Goal: Check status: Check status

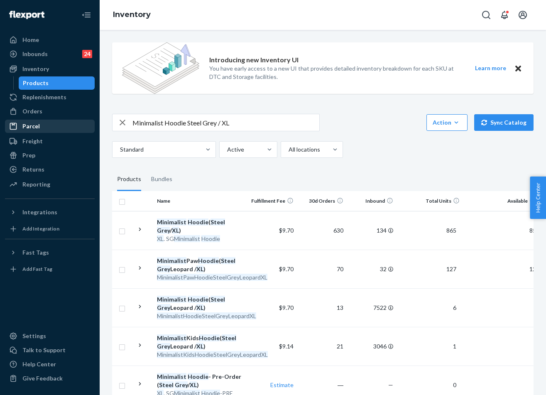
scroll to position [0, 122]
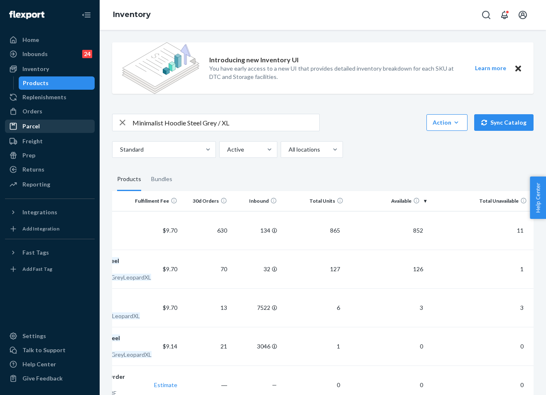
click at [43, 127] on div "Parcel" at bounding box center [50, 126] width 88 height 12
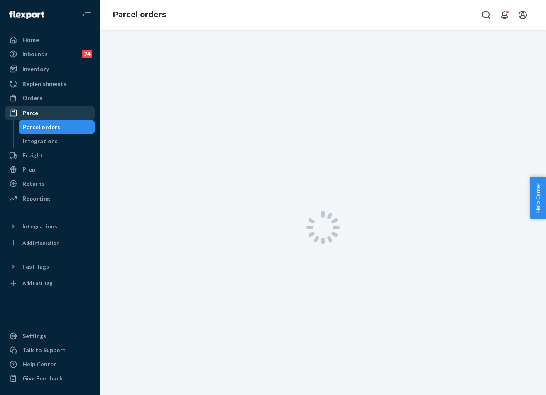
click at [41, 115] on div "Parcel" at bounding box center [50, 113] width 88 height 12
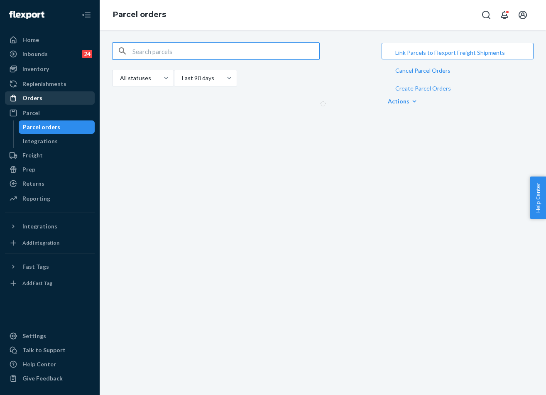
click at [51, 100] on div "Orders" at bounding box center [50, 98] width 88 height 12
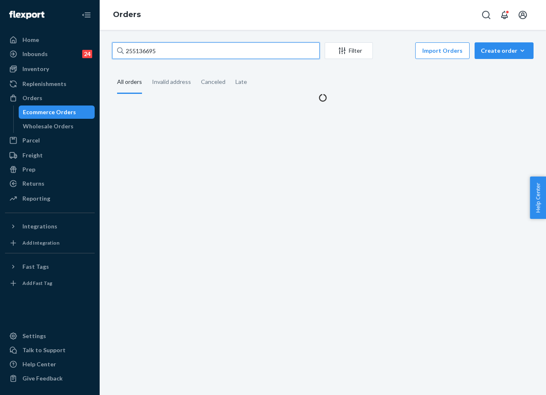
click at [176, 54] on input "255136695" at bounding box center [216, 50] width 208 height 17
paste input "431106"
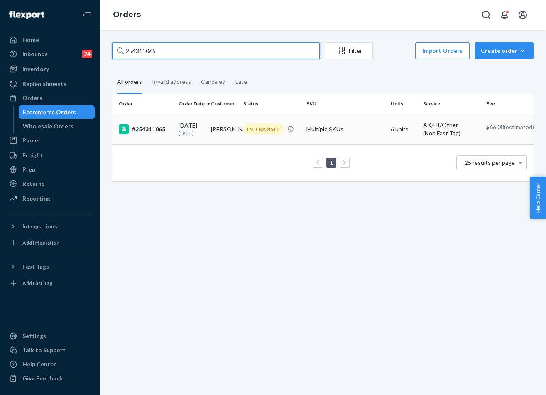
type input "254311065"
click at [237, 126] on td "[PERSON_NAME]" at bounding box center [224, 129] width 32 height 30
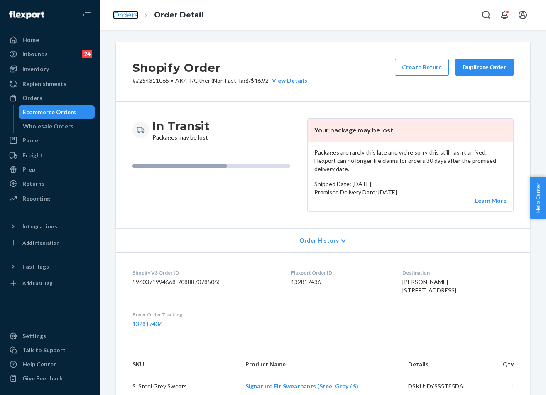
click at [125, 15] on link "Orders" at bounding box center [125, 14] width 25 height 9
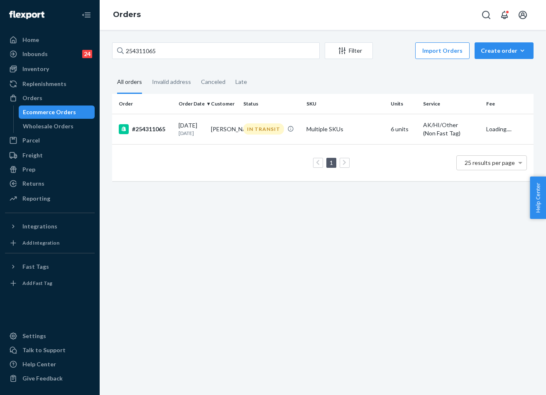
drag, startPoint x: 188, startPoint y: 86, endPoint x: 191, endPoint y: 70, distance: 16.1
click at [188, 86] on div "Invalid address" at bounding box center [171, 82] width 39 height 22
click at [147, 71] on input "Invalid address" at bounding box center [147, 71] width 0 height 0
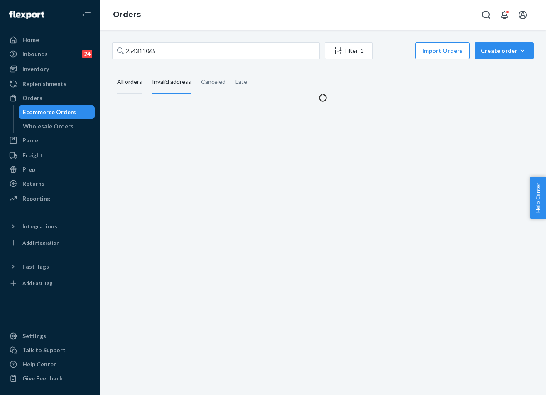
drag, startPoint x: 138, startPoint y: 73, endPoint x: 142, endPoint y: 76, distance: 5.3
click at [138, 74] on div "All orders" at bounding box center [129, 82] width 25 height 23
click at [112, 71] on input "All orders" at bounding box center [112, 71] width 0 height 0
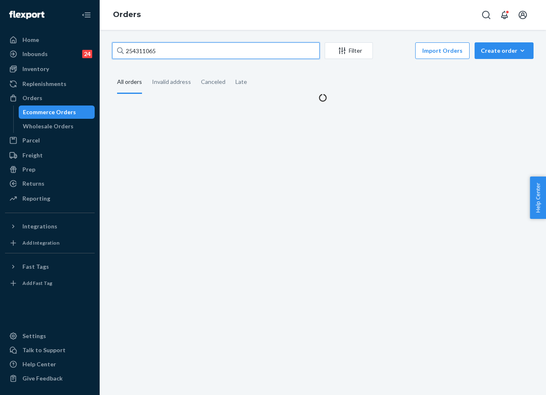
click at [182, 53] on input "254311065" at bounding box center [216, 50] width 208 height 17
click at [139, 83] on div "All orders" at bounding box center [129, 82] width 25 height 23
click at [112, 71] on input "All orders" at bounding box center [112, 71] width 0 height 0
click at [176, 51] on input "254311065" at bounding box center [216, 50] width 208 height 17
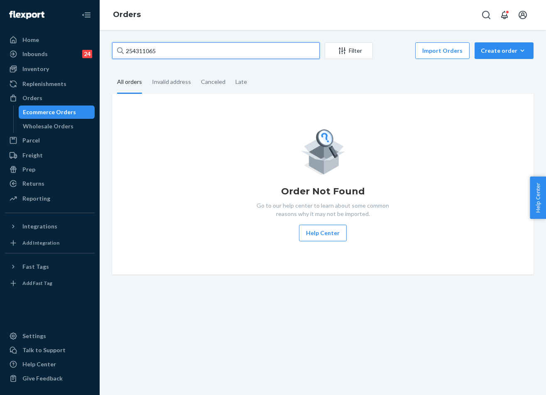
click at [176, 51] on input "254311065" at bounding box center [216, 50] width 208 height 17
click at [164, 85] on div "Invalid address" at bounding box center [171, 82] width 39 height 23
click at [147, 71] on input "Invalid address" at bounding box center [147, 71] width 0 height 0
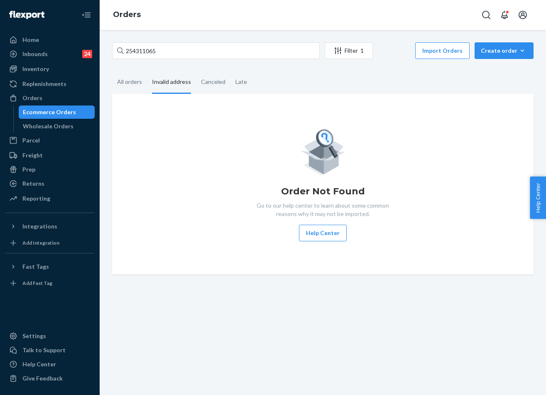
click at [49, 106] on div "Ecommerce Orders" at bounding box center [57, 112] width 75 height 12
click at [49, 100] on div "Orders" at bounding box center [50, 98] width 88 height 12
click at [58, 85] on div "Replenishments" at bounding box center [44, 84] width 44 height 8
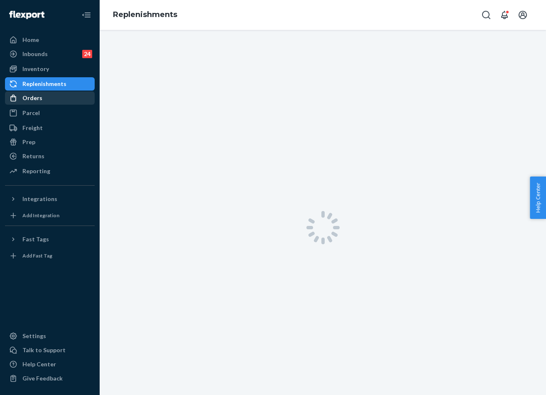
click at [50, 96] on div "Orders" at bounding box center [50, 98] width 88 height 12
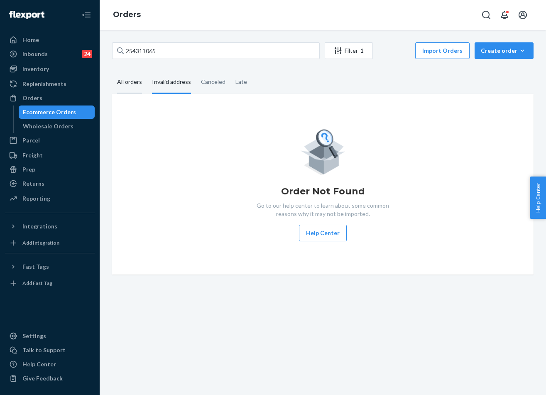
click at [134, 82] on div "All orders" at bounding box center [129, 82] width 25 height 23
click at [112, 71] on input "All orders" at bounding box center [112, 71] width 0 height 0
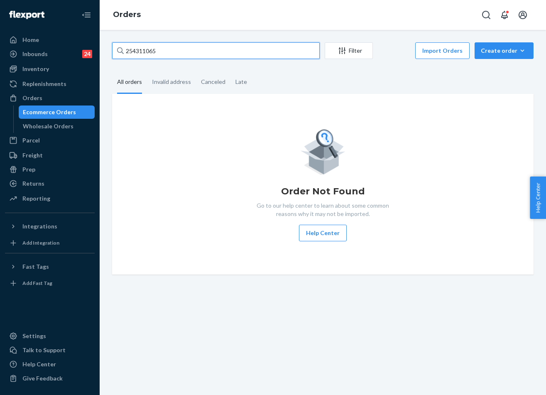
click at [148, 53] on input "254311065" at bounding box center [216, 50] width 208 height 17
click at [172, 83] on div "Invalid address" at bounding box center [171, 82] width 39 height 23
click at [147, 71] on input "Invalid address" at bounding box center [147, 71] width 0 height 0
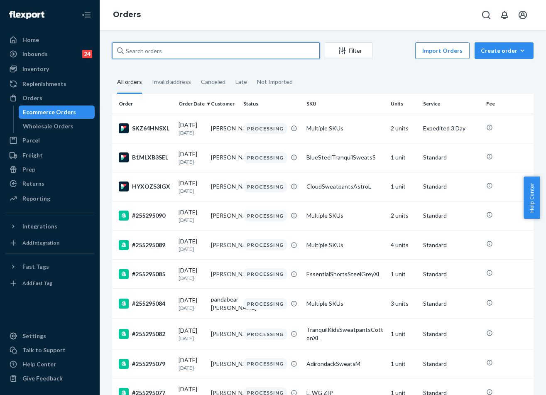
click at [134, 57] on input "text" at bounding box center [216, 50] width 208 height 17
paste input "254311065"
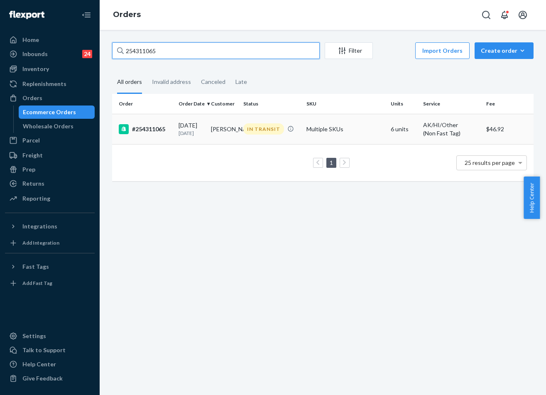
type input "254311065"
click at [201, 127] on div "[DATE] [DATE]" at bounding box center [191, 128] width 26 height 15
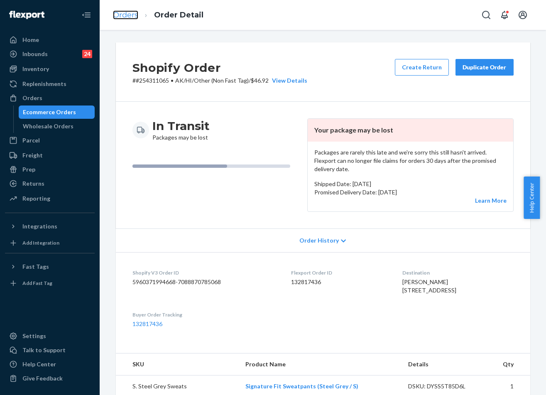
click at [132, 12] on link "Orders" at bounding box center [125, 14] width 25 height 9
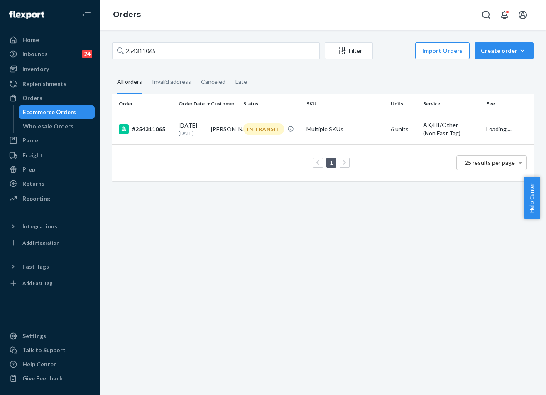
click at [202, 65] on div "254311065 Filter Import Orders Create order Ecommerce order Removal order All o…" at bounding box center [323, 115] width 434 height 147
click at [197, 51] on input "254311065" at bounding box center [216, 50] width 208 height 17
paste input "5157569"
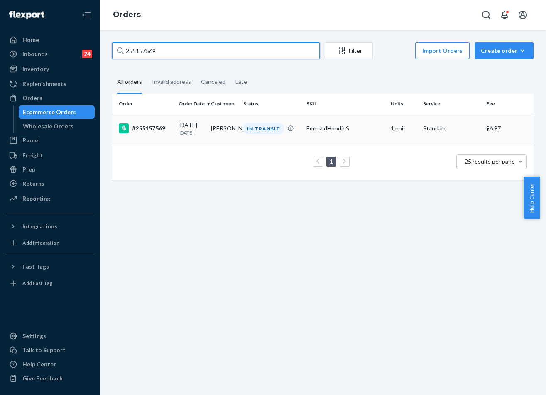
type input "255157569"
click at [263, 126] on div "IN TRANSIT" at bounding box center [263, 128] width 41 height 11
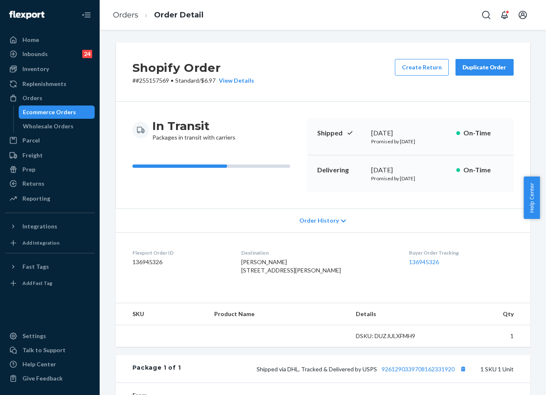
click at [390, 173] on div "[DATE]" at bounding box center [410, 170] width 78 height 10
click at [385, 172] on div "[DATE]" at bounding box center [410, 170] width 78 height 10
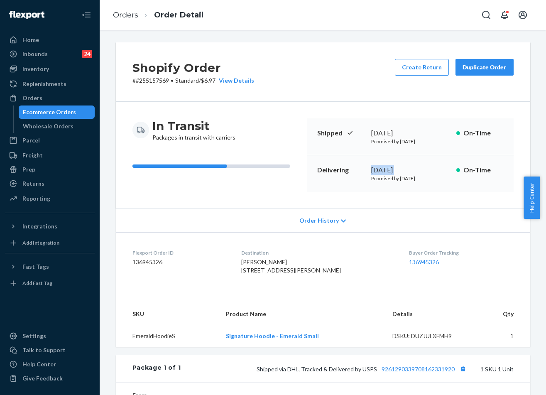
click at [385, 172] on div "[DATE]" at bounding box center [410, 170] width 78 height 10
